Goal: Transaction & Acquisition: Purchase product/service

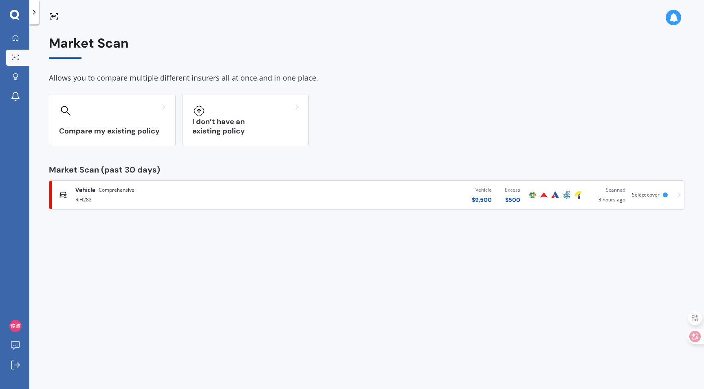
scroll to position [2, 0]
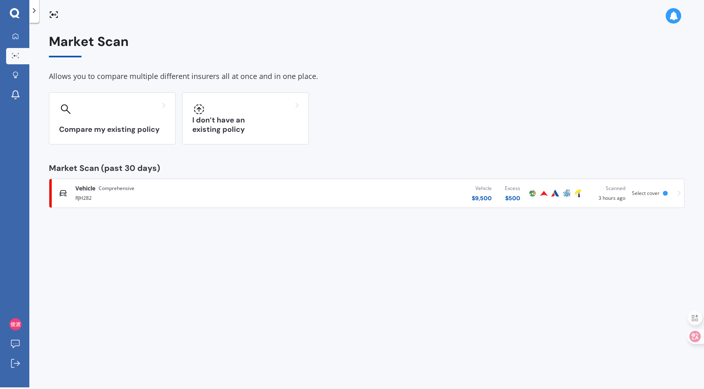
click at [324, 189] on div "Vehicle $ 9,500 Excess $ 500" at bounding box center [410, 193] width 234 height 24
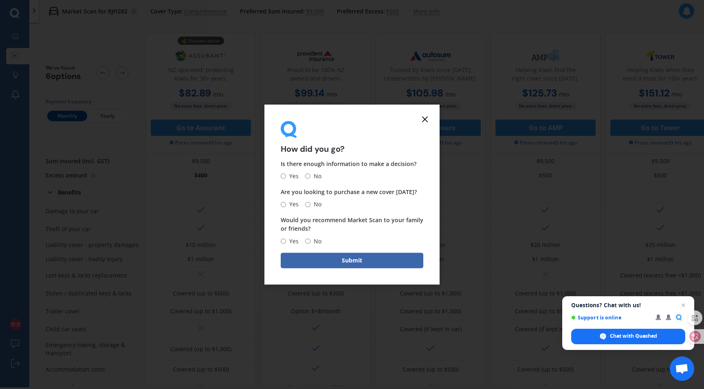
click at [425, 116] on icon at bounding box center [425, 119] width 10 height 10
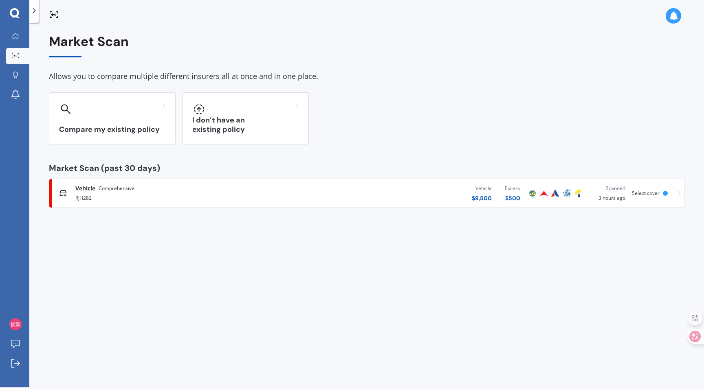
click at [678, 193] on icon at bounding box center [678, 194] width 3 height 6
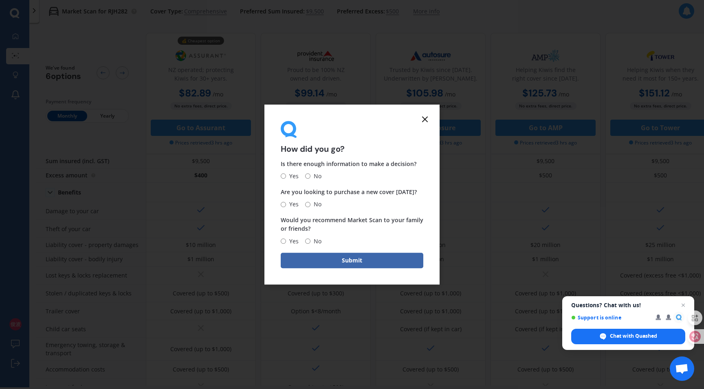
click at [425, 117] on icon at bounding box center [425, 119] width 10 height 10
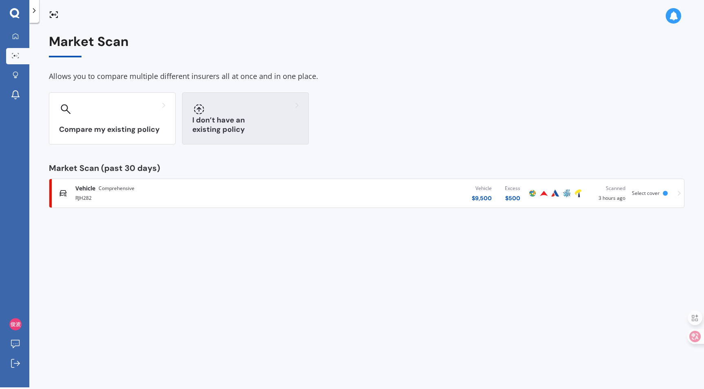
click at [243, 131] on h3 "I don’t have an existing policy" at bounding box center [245, 125] width 106 height 19
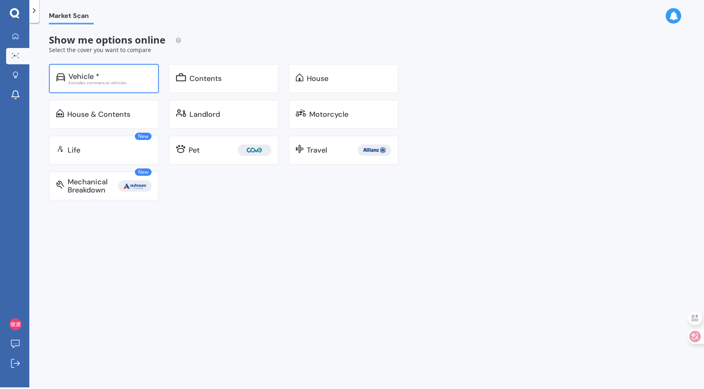
click at [116, 89] on div "Vehicle * Excludes commercial vehicles" at bounding box center [104, 78] width 110 height 29
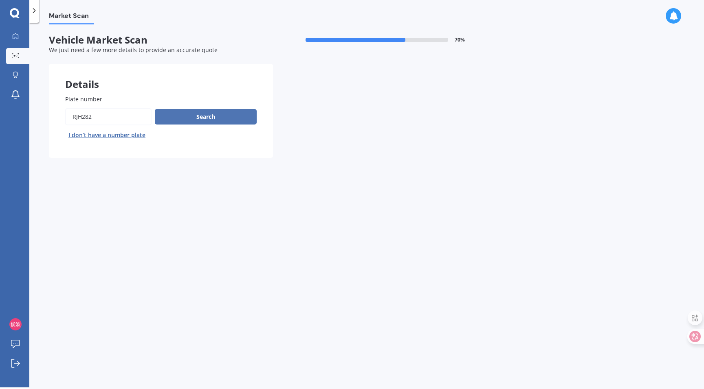
click at [198, 121] on button "Search" at bounding box center [206, 116] width 102 height 15
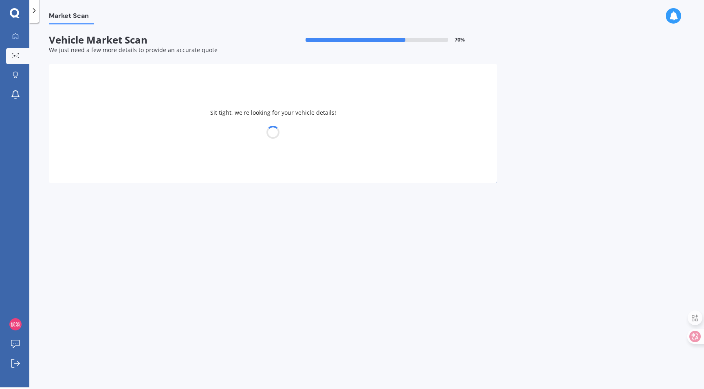
select select "18"
select select "01"
select select "1987"
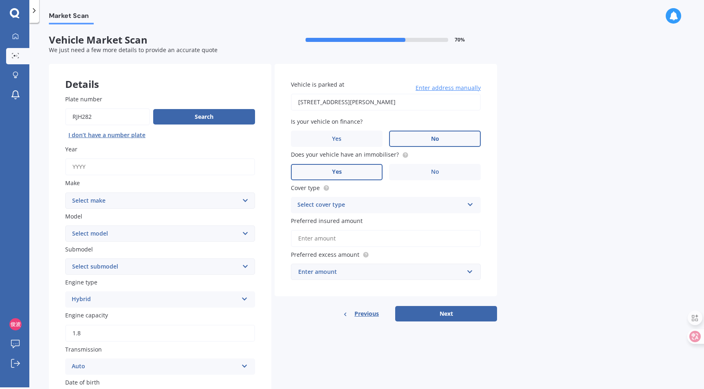
click at [124, 174] on input "Year" at bounding box center [160, 166] width 190 height 17
type input "2013"
click at [118, 207] on select "Select make AC ALFA ROMEO ASTON [PERSON_NAME] AUDI AUSTIN BEDFORD Bentley BMW B…" at bounding box center [160, 201] width 190 height 16
select select "TOYOTA"
click at [65, 193] on select "Select make AC ALFA ROMEO ASTON [PERSON_NAME] AUDI AUSTIN BEDFORD Bentley BMW B…" at bounding box center [160, 201] width 190 height 16
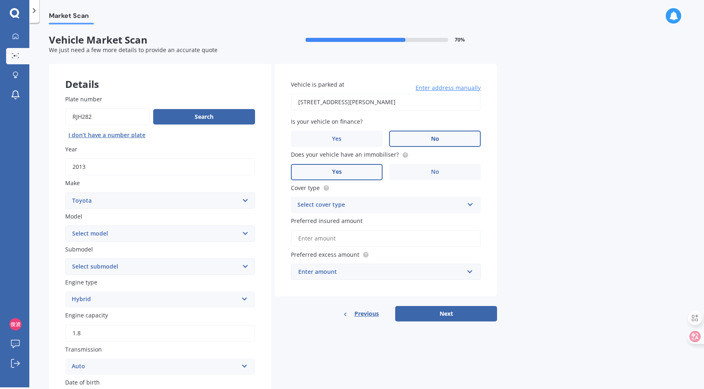
click at [117, 235] on select "Select model" at bounding box center [160, 234] width 190 height 16
select select "PRIUS"
click at [65, 226] on select "Select model 4 Runner 86 [PERSON_NAME] Alphard Altezza Aqua Aristo Aurion Auris…" at bounding box center [160, 234] width 190 height 16
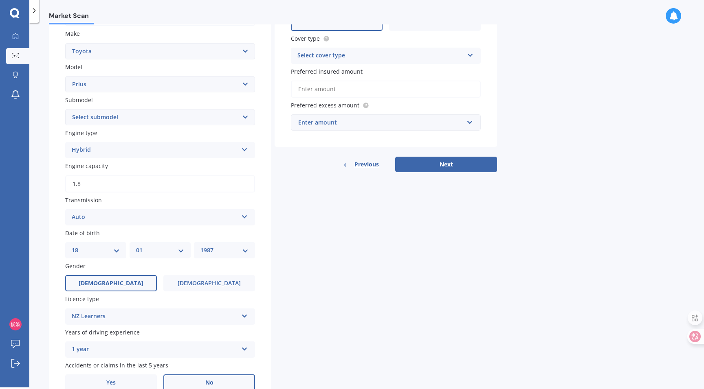
scroll to position [153, 0]
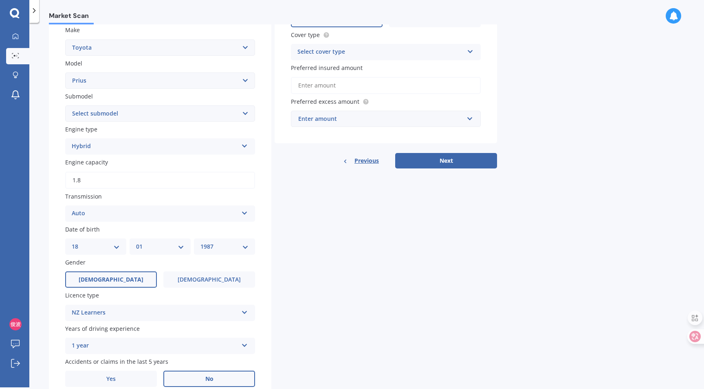
click at [164, 114] on select "Select submodel (All other) Hybrid" at bounding box center [160, 113] width 190 height 16
select select "HYBRID"
click at [65, 106] on select "Select submodel (All other) Hybrid" at bounding box center [160, 113] width 190 height 16
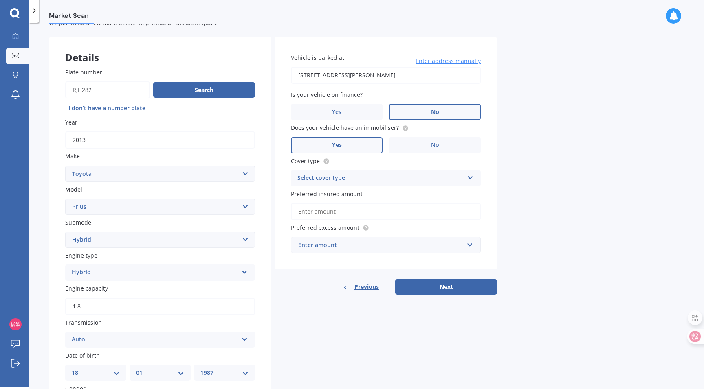
scroll to position [22, 0]
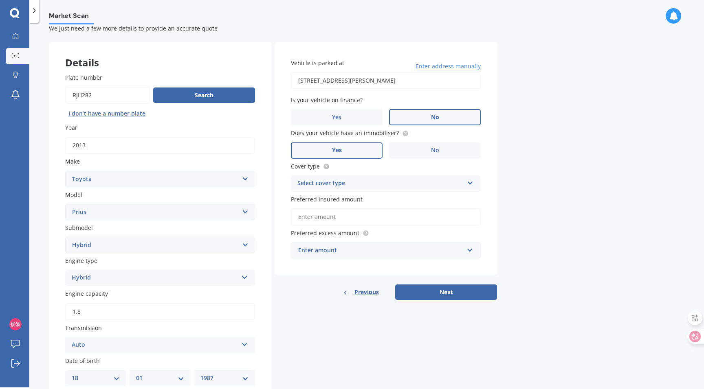
click at [386, 179] on div "Select cover type Comprehensive Third Party, Fire & Theft Third Party" at bounding box center [386, 184] width 190 height 16
click at [379, 193] on div "Comprehensive" at bounding box center [385, 199] width 189 height 15
click at [381, 185] on div "Comprehensive" at bounding box center [380, 184] width 166 height 10
click at [365, 202] on div "Comprehensive" at bounding box center [385, 199] width 189 height 15
click at [352, 249] on div "Enter amount" at bounding box center [380, 250] width 165 height 9
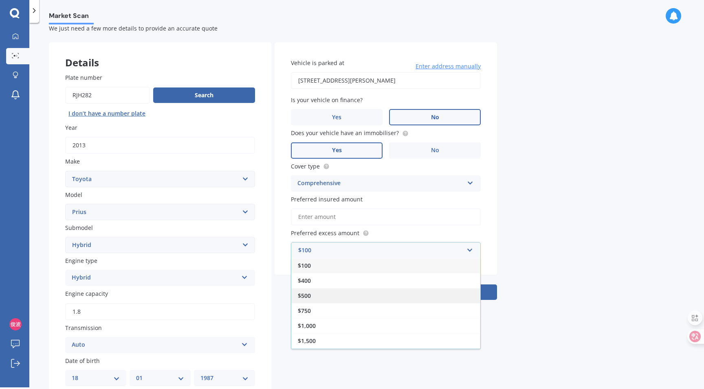
click at [331, 291] on div "$500" at bounding box center [385, 295] width 189 height 15
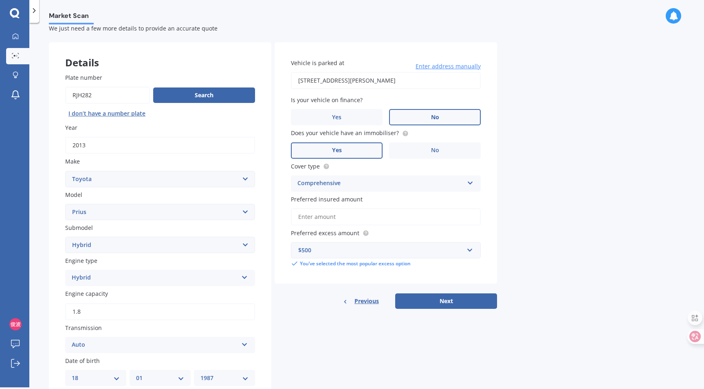
click at [348, 212] on input "Preferred insured amount" at bounding box center [386, 217] width 190 height 17
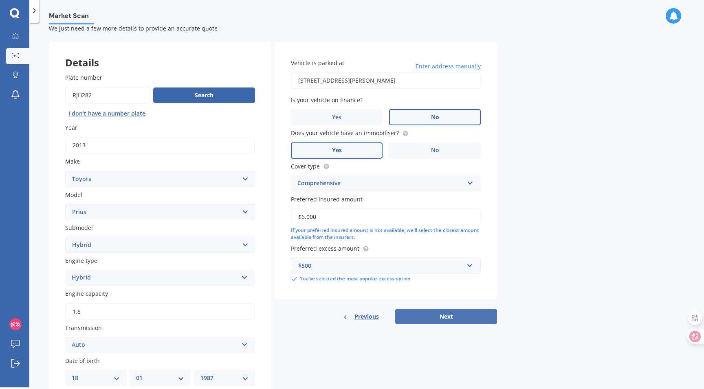
type input "$6,000"
click at [472, 318] on button "Next" at bounding box center [446, 316] width 102 height 15
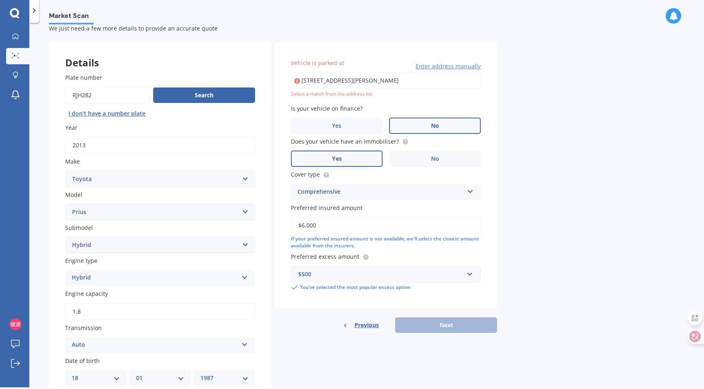
type input "[STREET_ADDRESS][PERSON_NAME]"
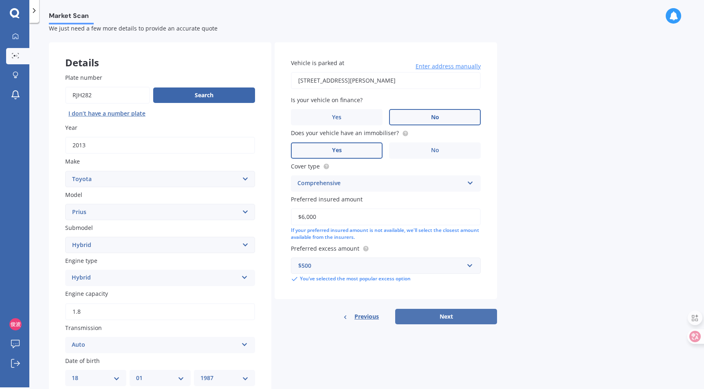
click at [420, 312] on button "Next" at bounding box center [446, 316] width 102 height 15
select select "18"
select select "01"
select select "1987"
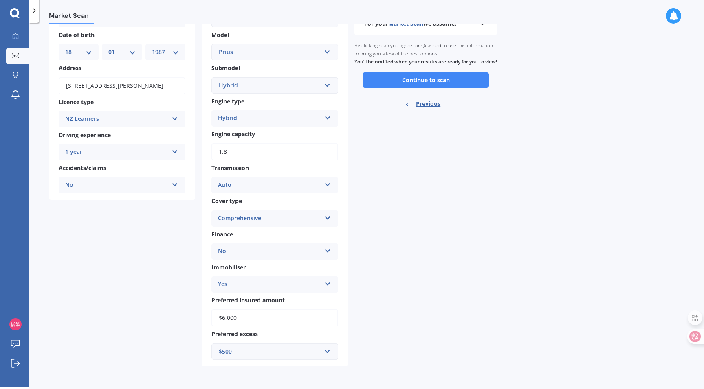
scroll to position [0, 0]
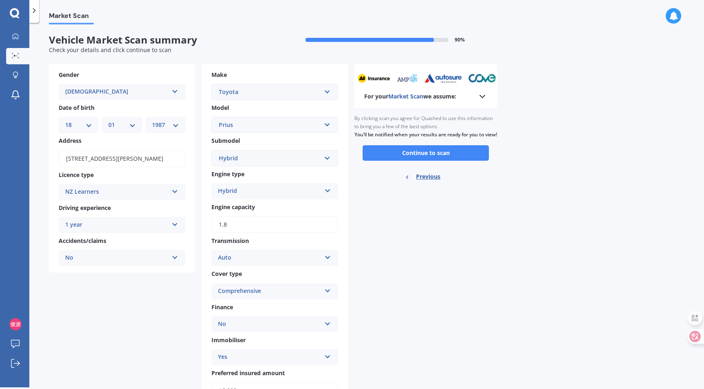
click at [402, 170] on div "Ready to go By clicking scan you agree for Quashed to use this information to b…" at bounding box center [425, 148] width 143 height 81
click at [404, 159] on button "Continue to scan" at bounding box center [425, 152] width 126 height 15
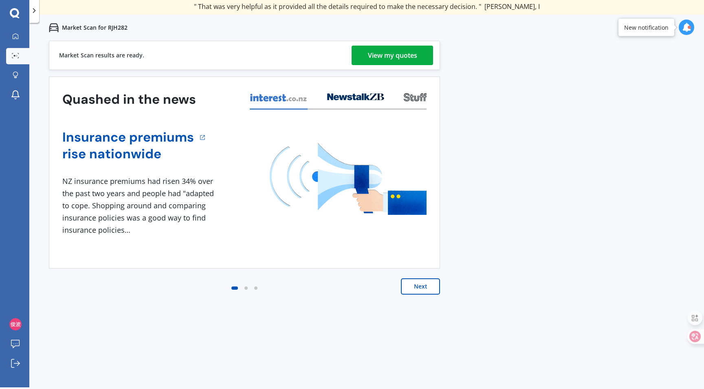
click at [392, 52] on div "View my quotes" at bounding box center [392, 56] width 49 height 20
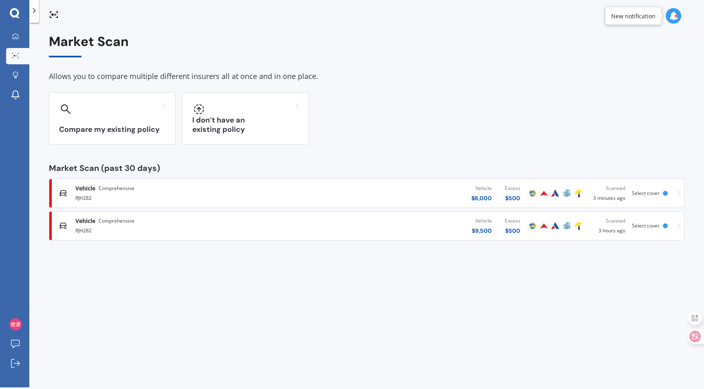
click at [437, 224] on div "Vehicle $ 9,500 Excess $ 500" at bounding box center [410, 226] width 234 height 24
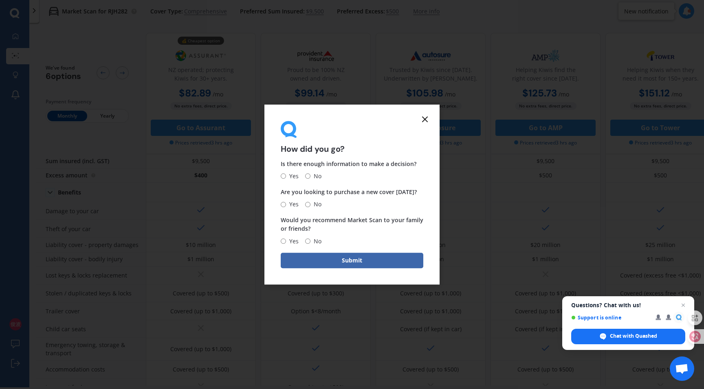
click at [425, 120] on icon at bounding box center [425, 119] width 10 height 10
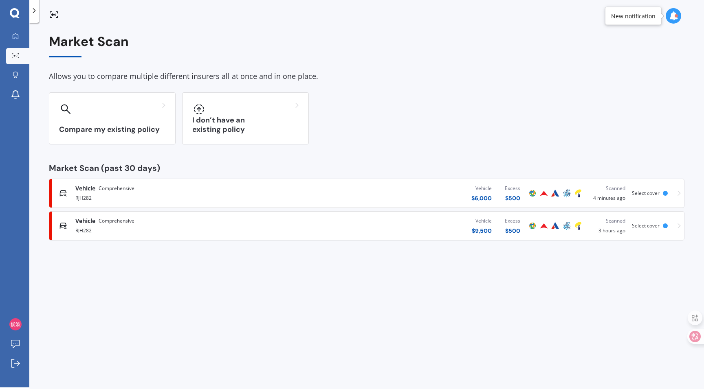
click at [662, 193] on div "Select cover" at bounding box center [647, 194] width 31 height 6
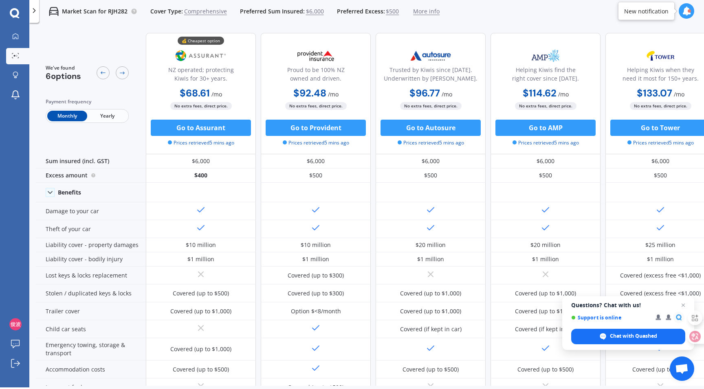
click at [98, 117] on span "Yearly" at bounding box center [107, 116] width 40 height 11
click at [63, 116] on span "Monthly" at bounding box center [67, 116] width 40 height 11
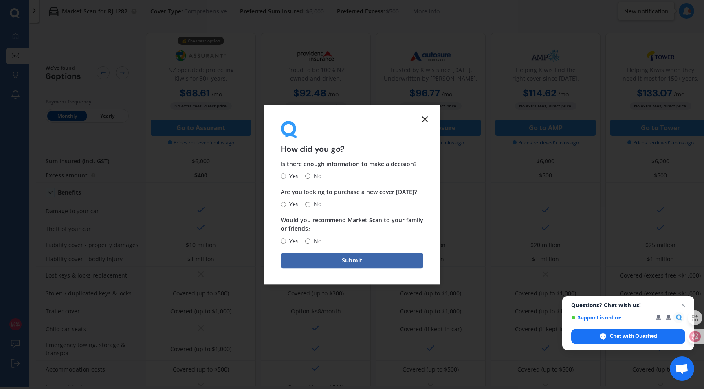
click at [425, 119] on line at bounding box center [424, 119] width 5 height 5
